Goal: Task Accomplishment & Management: Complete application form

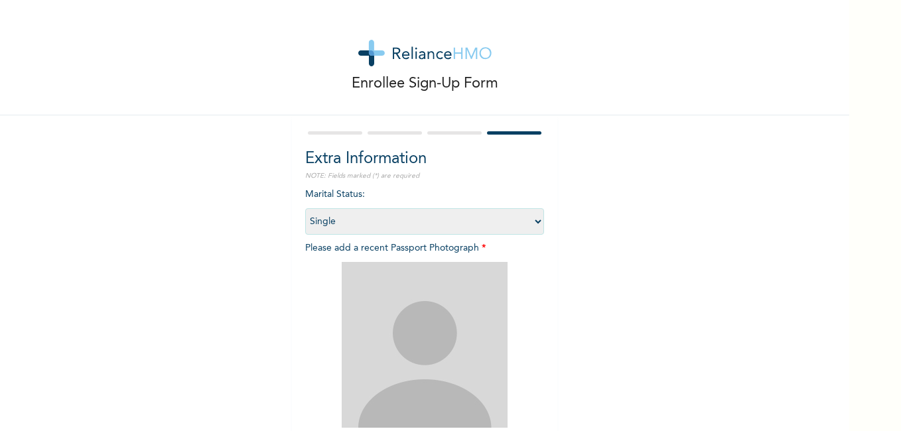
select select "1"
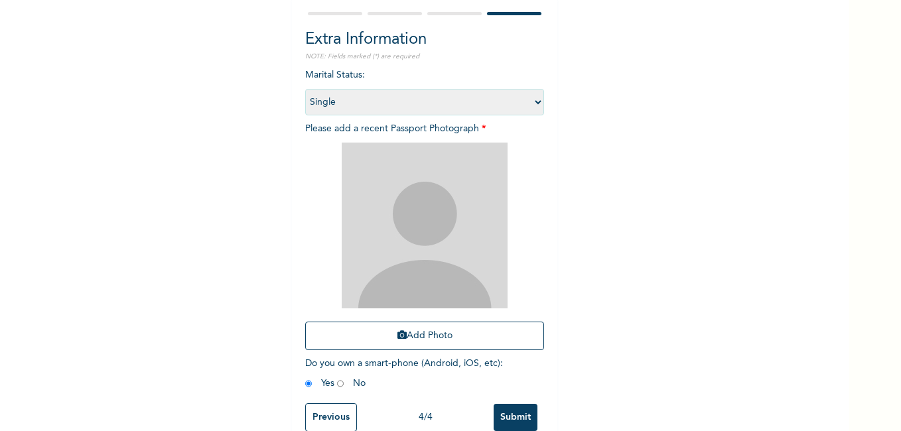
click at [305, 322] on button "Add Photo" at bounding box center [424, 336] width 239 height 29
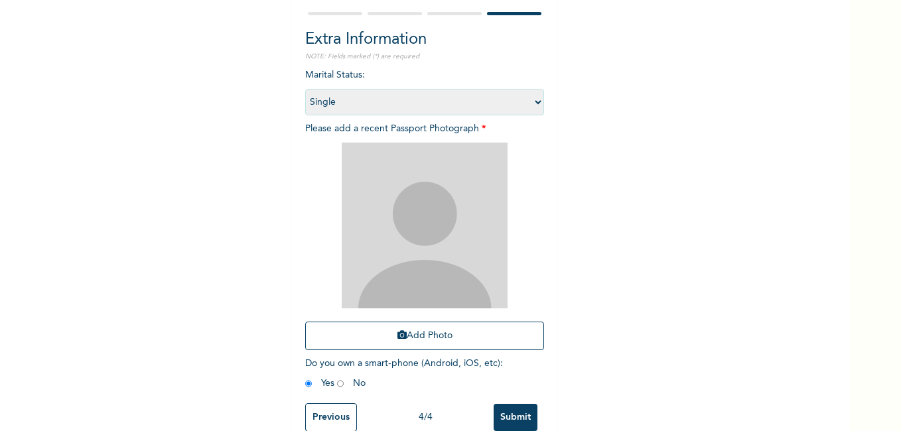
click at [305, 322] on button "Add Photo" at bounding box center [424, 336] width 239 height 29
click at [609, 144] on div "Enrollee Sign-Up Form Extra Information NOTE: Fields marked (*) are required Ma…" at bounding box center [424, 166] width 849 height 571
click at [429, 346] on button "Add Photo" at bounding box center [424, 336] width 239 height 29
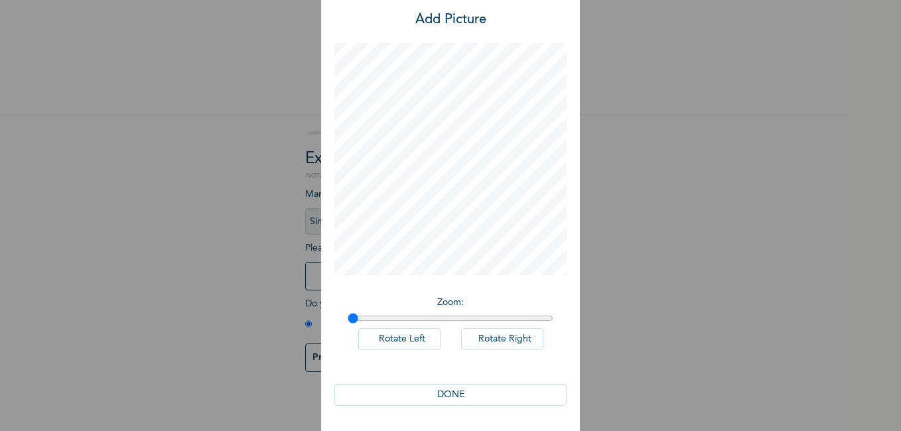
scroll to position [32, 0]
click at [448, 396] on button "DONE" at bounding box center [450, 394] width 232 height 22
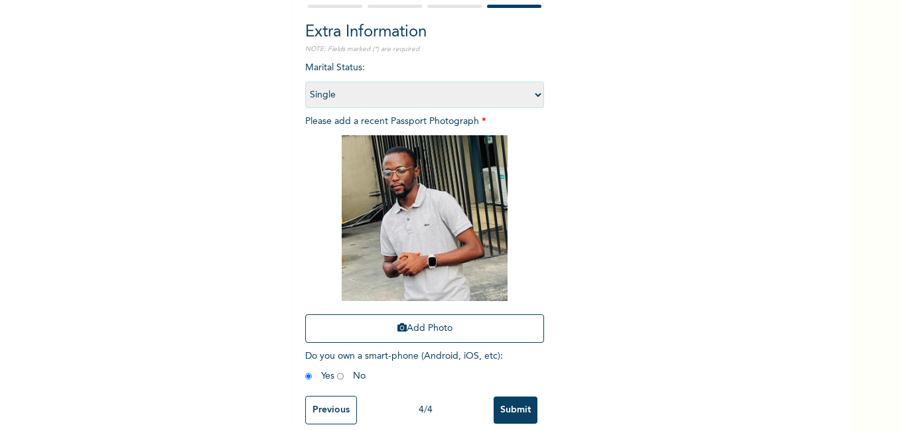
scroll to position [150, 0]
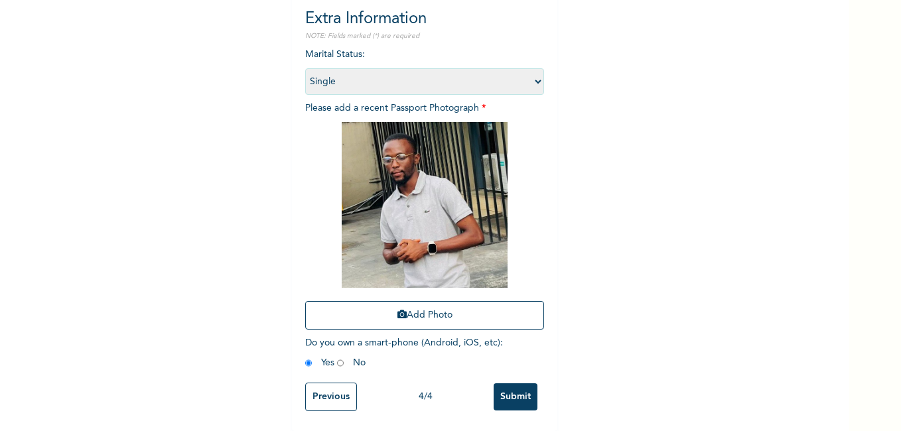
click at [506, 391] on input "Submit" at bounding box center [515, 396] width 44 height 27
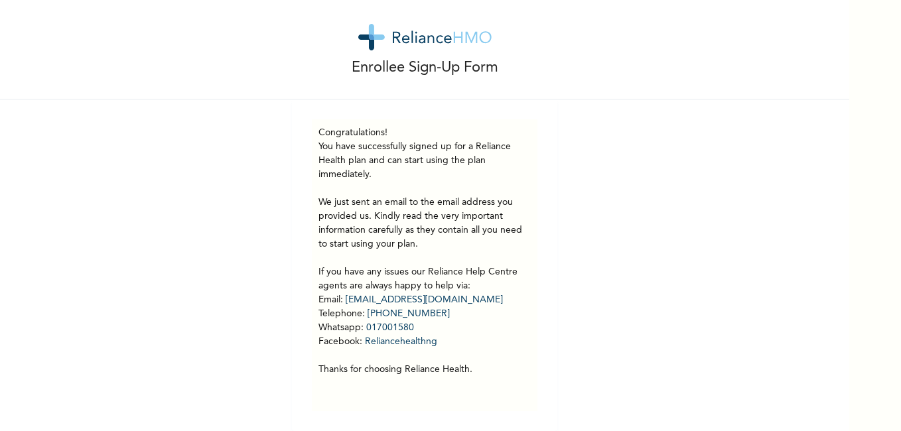
scroll to position [26, 0]
